Goal: Use online tool/utility: Utilize a website feature to perform a specific function

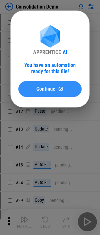
click at [58, 87] on div "Continue" at bounding box center [50, 89] width 48 height 6
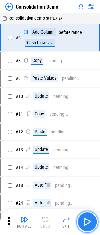
click at [84, 218] on img "button" at bounding box center [87, 221] width 11 height 11
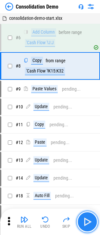
click at [84, 218] on img "button" at bounding box center [87, 221] width 11 height 11
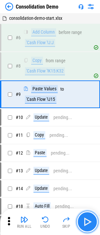
click at [84, 218] on img "button" at bounding box center [87, 221] width 11 height 11
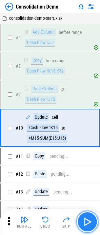
click at [84, 218] on img "button" at bounding box center [87, 221] width 11 height 11
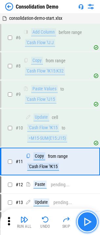
click at [84, 218] on img "button" at bounding box center [87, 221] width 11 height 11
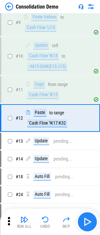
scroll to position [72, 0]
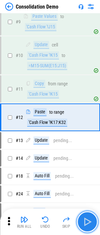
click at [84, 218] on img "button" at bounding box center [87, 221] width 11 height 11
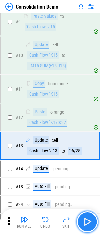
click at [94, 218] on button "button" at bounding box center [87, 221] width 21 height 21
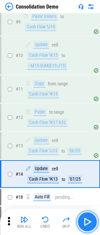
click at [94, 218] on button "button" at bounding box center [87, 221] width 21 height 21
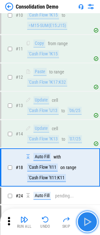
click at [94, 218] on button "button" at bounding box center [87, 221] width 21 height 21
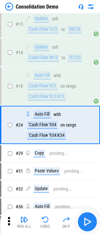
scroll to position [201, 0]
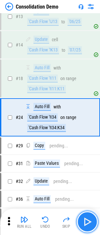
click at [94, 218] on button "button" at bounding box center [87, 221] width 21 height 21
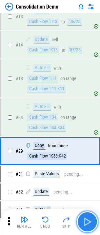
click at [88, 221] on img "button" at bounding box center [87, 221] width 11 height 11
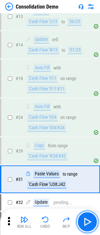
click at [88, 221] on img "button" at bounding box center [87, 221] width 11 height 11
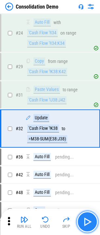
click at [88, 221] on img "button" at bounding box center [87, 221] width 11 height 11
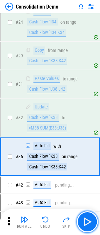
click at [88, 221] on img "button" at bounding box center [87, 221] width 11 height 11
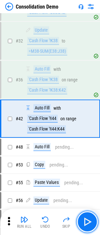
click at [88, 221] on img "button" at bounding box center [87, 221] width 11 height 11
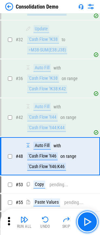
click at [88, 221] on img "button" at bounding box center [87, 221] width 11 height 11
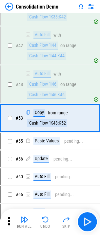
scroll to position [447, 0]
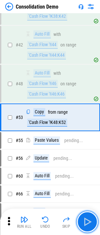
click at [88, 221] on img "button" at bounding box center [87, 221] width 11 height 11
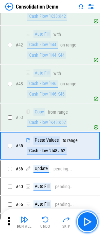
click at [88, 221] on img "button" at bounding box center [87, 221] width 11 height 11
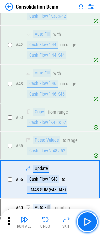
click at [88, 221] on img "button" at bounding box center [87, 221] width 11 height 11
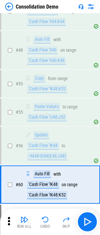
scroll to position [548, 0]
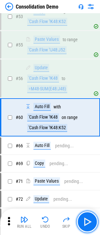
click at [88, 221] on img "button" at bounding box center [87, 221] width 11 height 11
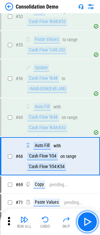
click at [88, 221] on img "button" at bounding box center [87, 221] width 11 height 11
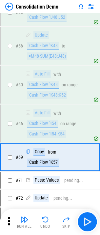
scroll to position [620, 0]
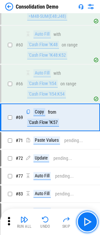
click at [88, 221] on img "button" at bounding box center [87, 221] width 11 height 11
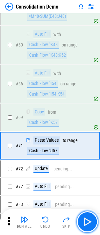
click at [88, 221] on img "button" at bounding box center [87, 221] width 11 height 11
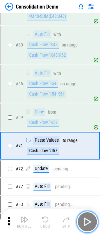
click at [88, 221] on img "button" at bounding box center [87, 221] width 11 height 11
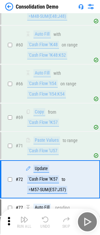
click at [88, 221] on div "Run All Undo Skip" at bounding box center [51, 221] width 94 height 21
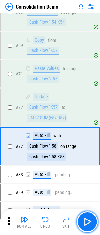
click at [88, 221] on img "button" at bounding box center [87, 221] width 11 height 11
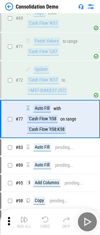
click at [88, 221] on div "Run All Undo Skip" at bounding box center [51, 221] width 94 height 21
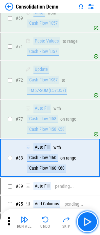
click at [88, 221] on img "button" at bounding box center [87, 221] width 11 height 11
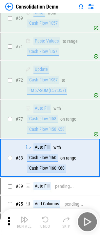
click at [88, 221] on div "Run All Undo Skip" at bounding box center [51, 221] width 94 height 21
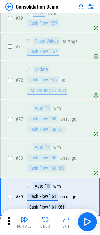
scroll to position [790, 0]
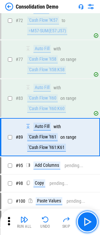
click at [88, 221] on img "button" at bounding box center [87, 221] width 11 height 11
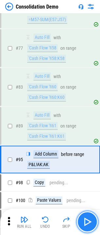
click at [88, 221] on img "button" at bounding box center [87, 221] width 11 height 11
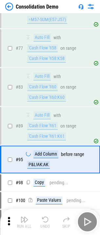
click at [88, 221] on div "Run All Undo Skip" at bounding box center [51, 221] width 94 height 21
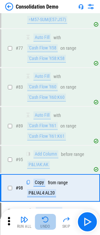
click at [48, 220] on img "button" at bounding box center [45, 219] width 8 height 8
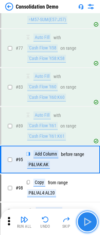
click at [92, 220] on img "button" at bounding box center [87, 221] width 11 height 11
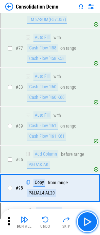
click at [92, 220] on img "button" at bounding box center [87, 221] width 11 height 11
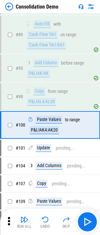
scroll to position [889, 0]
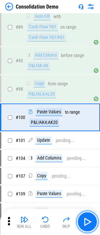
click at [92, 220] on img "button" at bounding box center [87, 221] width 11 height 11
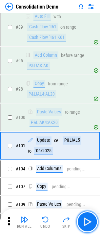
click at [92, 220] on img "button" at bounding box center [87, 221] width 11 height 11
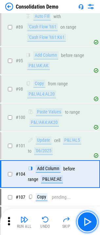
click at [92, 220] on img "button" at bounding box center [87, 221] width 11 height 11
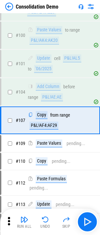
scroll to position [974, 0]
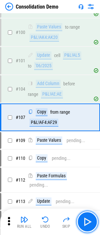
click at [92, 220] on img "button" at bounding box center [87, 221] width 11 height 11
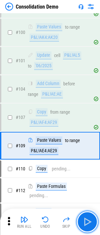
click at [92, 220] on img "button" at bounding box center [87, 221] width 11 height 11
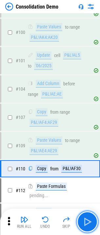
click at [92, 220] on img "button" at bounding box center [87, 221] width 11 height 11
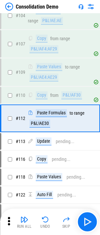
scroll to position [1048, 0]
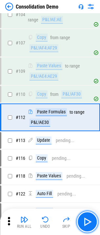
click at [92, 220] on img "button" at bounding box center [87, 221] width 11 height 11
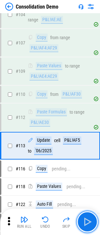
click at [92, 220] on img "button" at bounding box center [87, 221] width 11 height 11
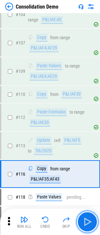
click at [92, 220] on img "button" at bounding box center [87, 221] width 11 height 11
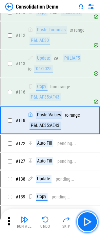
click at [92, 220] on img "button" at bounding box center [87, 221] width 11 height 11
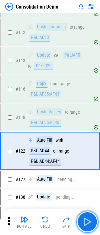
click at [92, 220] on img "button" at bounding box center [87, 221] width 11 height 11
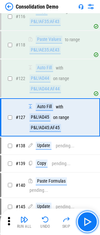
click at [92, 220] on img "button" at bounding box center [87, 221] width 11 height 11
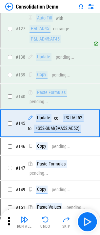
scroll to position [1300, 0]
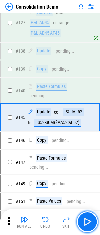
click at [92, 220] on img "button" at bounding box center [87, 221] width 11 height 11
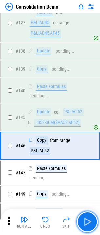
click at [92, 220] on img "button" at bounding box center [87, 221] width 11 height 11
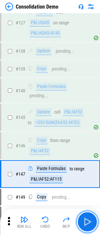
click at [92, 220] on img "button" at bounding box center [87, 221] width 11 height 11
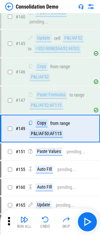
scroll to position [1385, 0]
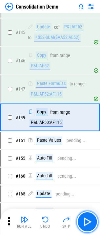
click at [92, 220] on img "button" at bounding box center [87, 221] width 11 height 11
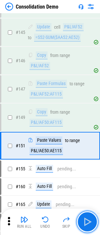
click at [92, 220] on img "button" at bounding box center [87, 221] width 11 height 11
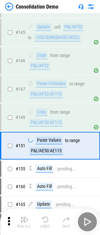
click at [92, 220] on div "Run All Undo Skip" at bounding box center [51, 221] width 94 height 21
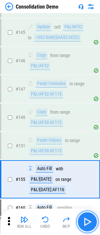
click at [92, 220] on img "button" at bounding box center [87, 221] width 11 height 11
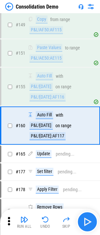
scroll to position [1486, 0]
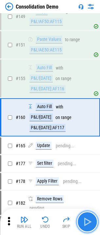
click at [92, 220] on img "button" at bounding box center [87, 221] width 11 height 11
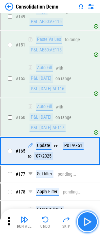
click at [92, 220] on img "button" at bounding box center [87, 221] width 11 height 11
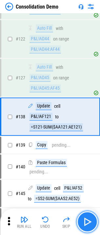
scroll to position [1245, 0]
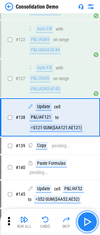
click at [92, 220] on img "button" at bounding box center [87, 221] width 11 height 11
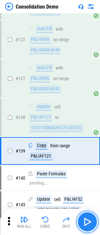
click at [92, 220] on img "button" at bounding box center [87, 221] width 11 height 11
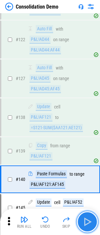
click at [92, 220] on img "button" at bounding box center [87, 221] width 11 height 11
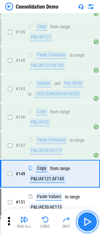
click at [92, 220] on img "button" at bounding box center [87, 221] width 11 height 11
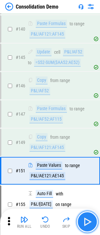
click at [91, 220] on img "button" at bounding box center [87, 221] width 11 height 11
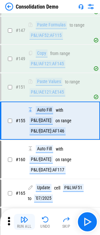
scroll to position [1482, 0]
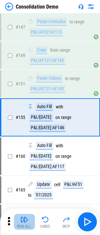
click at [23, 219] on img "button" at bounding box center [24, 219] width 8 height 8
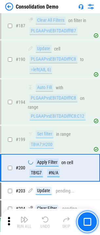
scroll to position [1917, 0]
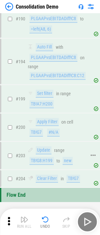
click at [46, 154] on div "Update" at bounding box center [44, 150] width 16 height 8
click at [44, 165] on div "TB!G8:H199" at bounding box center [42, 161] width 24 height 8
click at [45, 126] on div "Apply Filter" at bounding box center [47, 122] width 23 height 8
click at [48, 97] on div "Set filter" at bounding box center [45, 94] width 18 height 8
click at [48, 126] on div "Apply Filter" at bounding box center [47, 122] width 23 height 8
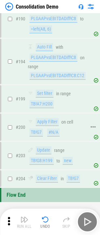
click at [38, 136] on div "TB!G7" at bounding box center [36, 132] width 13 height 8
click at [45, 154] on div "Update" at bounding box center [44, 150] width 16 height 8
click at [43, 165] on div "TB!G8:H199" at bounding box center [42, 161] width 24 height 8
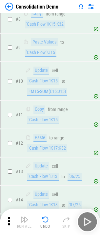
scroll to position [0, 0]
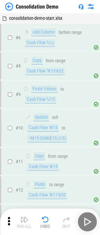
click at [7, 6] on img at bounding box center [9, 7] width 8 height 8
click at [6, 5] on img at bounding box center [9, 7] width 8 height 8
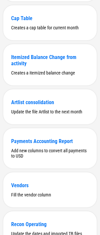
scroll to position [1282, 0]
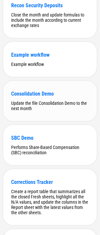
click at [61, 111] on div "Update the file Consolidation Demo to the next month" at bounding box center [50, 105] width 78 height 11
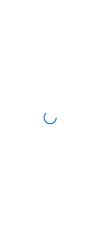
scroll to position [0, 0]
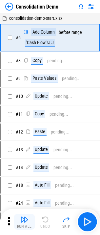
click at [36, 218] on div "Run All Undo Skip" at bounding box center [51, 221] width 94 height 21
click at [23, 224] on div "Run All" at bounding box center [24, 226] width 15 height 4
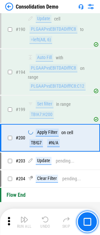
scroll to position [1917, 0]
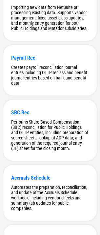
scroll to position [1327, 0]
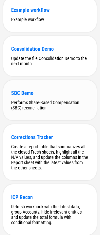
click at [48, 96] on div "SBC Demo" at bounding box center [50, 93] width 78 height 6
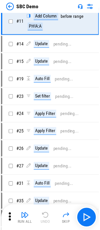
scroll to position [0, 0]
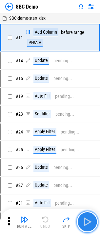
click at [91, 222] on img "button" at bounding box center [87, 221] width 11 height 11
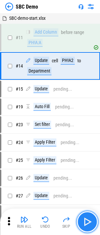
click at [91, 222] on img "button" at bounding box center [87, 221] width 11 height 11
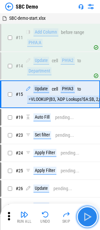
click at [89, 221] on img "button" at bounding box center [87, 216] width 11 height 11
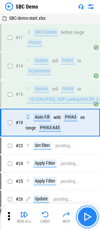
click at [89, 221] on img "button" at bounding box center [87, 216] width 11 height 11
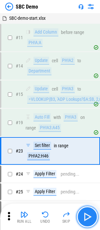
click at [89, 221] on img "button" at bounding box center [87, 216] width 11 height 11
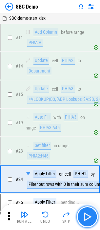
click at [89, 221] on img "button" at bounding box center [87, 216] width 11 height 11
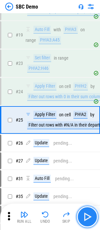
scroll to position [93, 0]
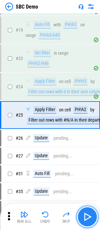
click at [89, 221] on img "button" at bounding box center [87, 216] width 11 height 11
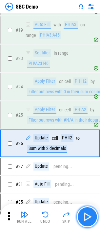
click at [89, 221] on img "button" at bounding box center [87, 216] width 11 height 11
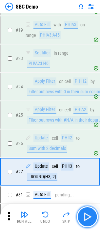
click at [89, 221] on img "button" at bounding box center [87, 216] width 11 height 11
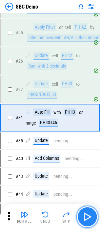
click at [89, 221] on img "button" at bounding box center [87, 216] width 11 height 11
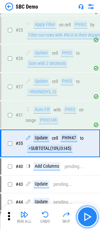
click at [89, 221] on img "button" at bounding box center [87, 216] width 11 height 11
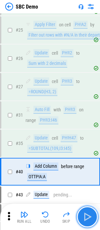
click at [89, 221] on img "button" at bounding box center [87, 216] width 11 height 11
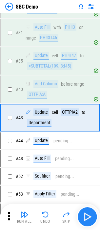
scroll to position [262, 0]
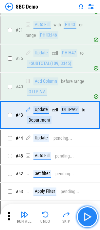
click at [89, 221] on img "button" at bounding box center [87, 216] width 11 height 11
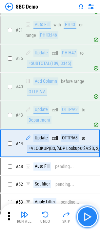
click at [89, 221] on img "button" at bounding box center [87, 216] width 11 height 11
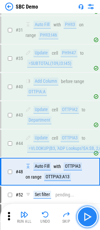
click at [89, 221] on img "button" at bounding box center [87, 216] width 11 height 11
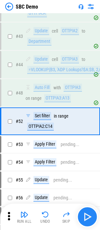
scroll to position [347, 0]
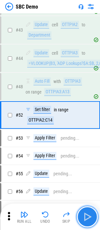
click at [89, 221] on img "button" at bounding box center [87, 216] width 11 height 11
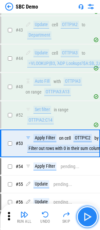
click at [89, 221] on img "button" at bounding box center [87, 216] width 11 height 11
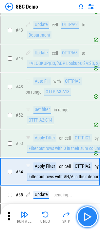
click at [89, 221] on img "button" at bounding box center [87, 216] width 11 height 11
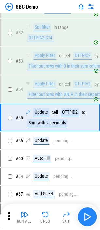
scroll to position [432, 0]
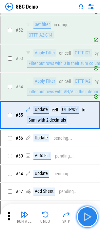
click at [89, 221] on img "button" at bounding box center [87, 216] width 11 height 11
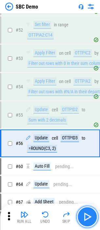
click at [89, 221] on img "button" at bounding box center [87, 216] width 11 height 11
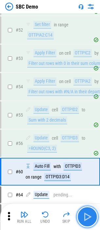
click at [89, 221] on img "button" at bounding box center [87, 216] width 11 height 11
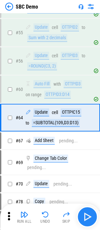
scroll to position [517, 0]
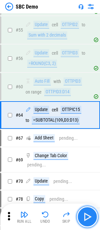
click at [89, 221] on img "button" at bounding box center [87, 216] width 11 height 11
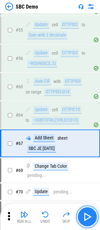
click at [89, 221] on img "button" at bounding box center [87, 216] width 11 height 11
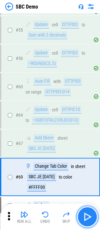
click at [89, 221] on img "button" at bounding box center [87, 216] width 11 height 11
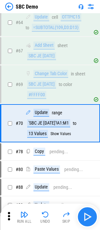
scroll to position [618, 0]
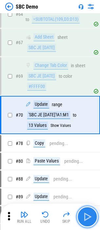
click at [89, 221] on img "button" at bounding box center [87, 216] width 11 height 11
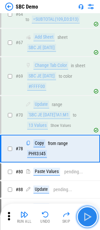
click at [89, 221] on img "button" at bounding box center [87, 216] width 11 height 11
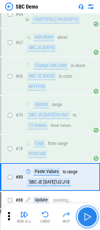
click at [89, 221] on img "button" at bounding box center [87, 216] width 11 height 11
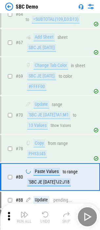
click at [89, 221] on div "Run All Undo Skip" at bounding box center [51, 216] width 94 height 21
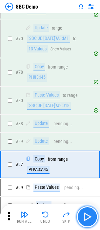
scroll to position [744, 0]
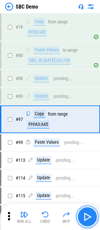
click at [89, 221] on img "button" at bounding box center [87, 216] width 11 height 11
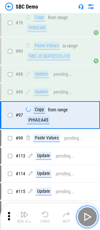
click at [89, 221] on img "button" at bounding box center [87, 216] width 11 height 11
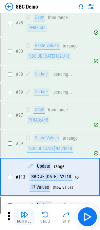
click at [29, 217] on button "Run All" at bounding box center [24, 217] width 21 height 16
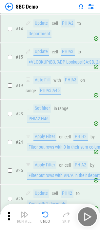
scroll to position [0, 0]
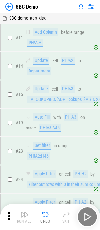
click at [8, 8] on img at bounding box center [9, 7] width 8 height 8
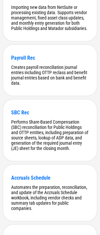
scroll to position [1327, 0]
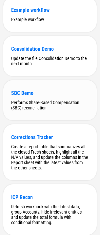
click at [48, 110] on div "Performs Share-Based Compensation (SBC) reconciliation" at bounding box center [50, 105] width 78 height 11
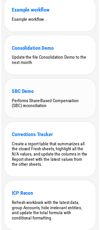
scroll to position [0, 0]
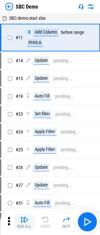
click at [26, 217] on img "button" at bounding box center [24, 219] width 8 height 8
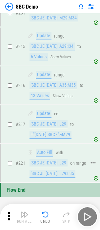
scroll to position [1505, 0]
